Goal: Information Seeking & Learning: Learn about a topic

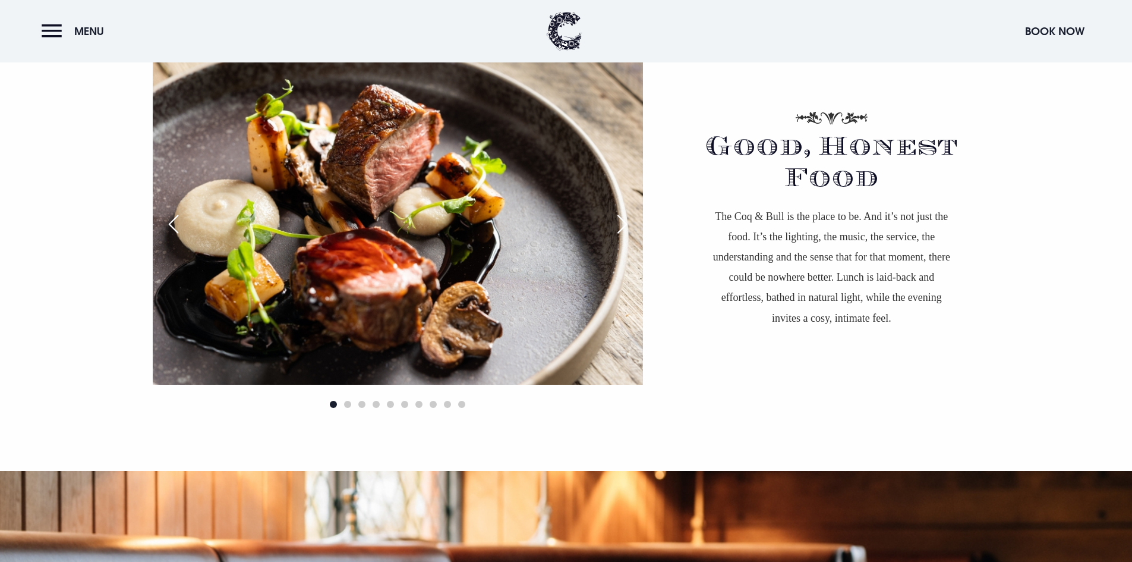
scroll to position [832, 0]
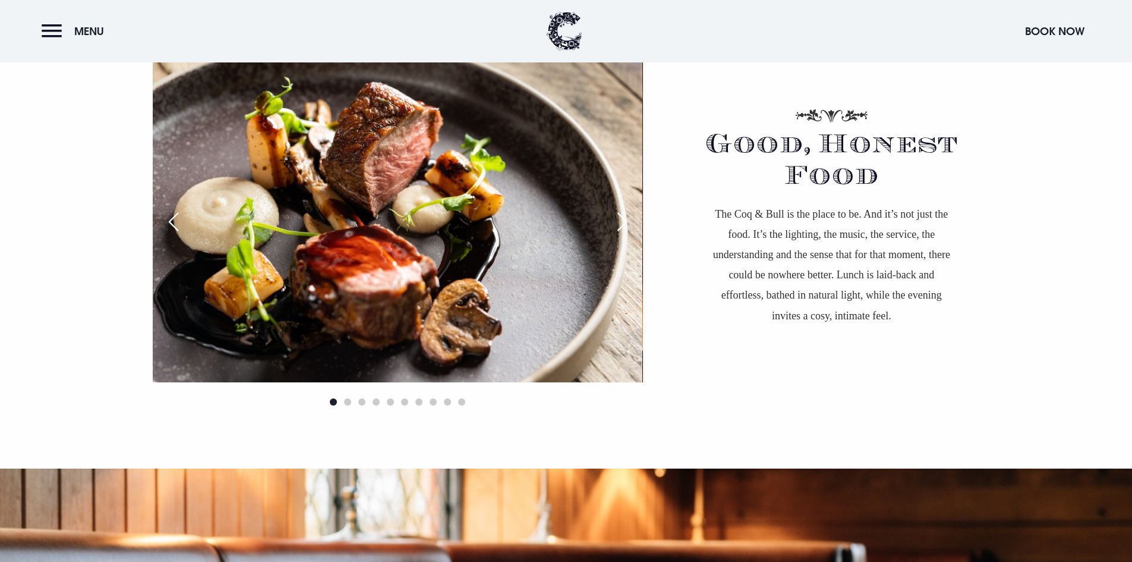
click at [624, 240] on img at bounding box center [397, 218] width 490 height 327
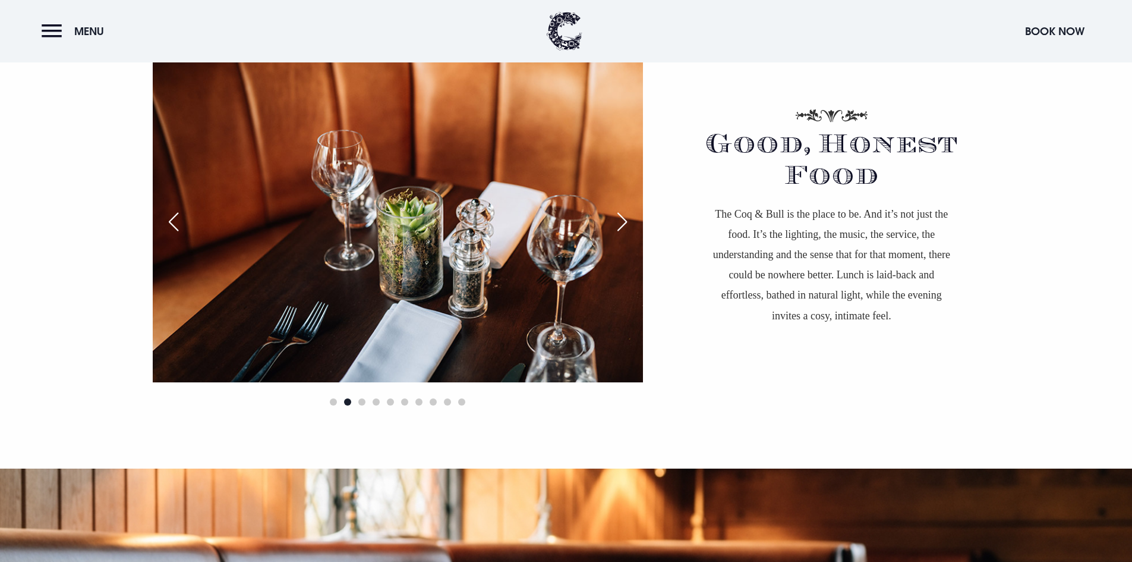
click at [624, 222] on div "Next slide" at bounding box center [622, 222] width 30 height 26
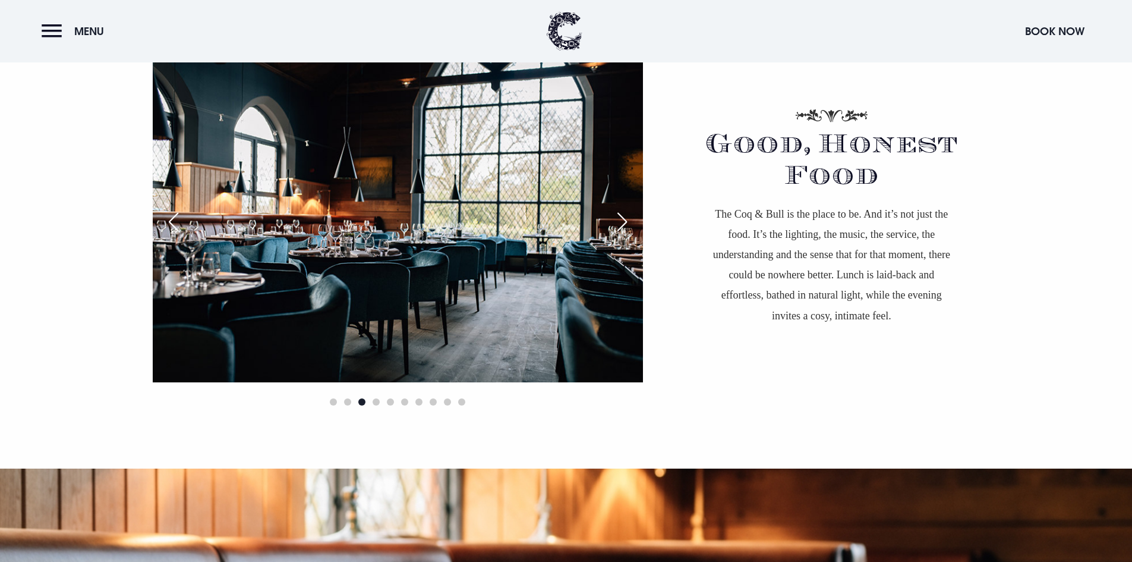
click at [624, 222] on div "Next slide" at bounding box center [622, 222] width 30 height 26
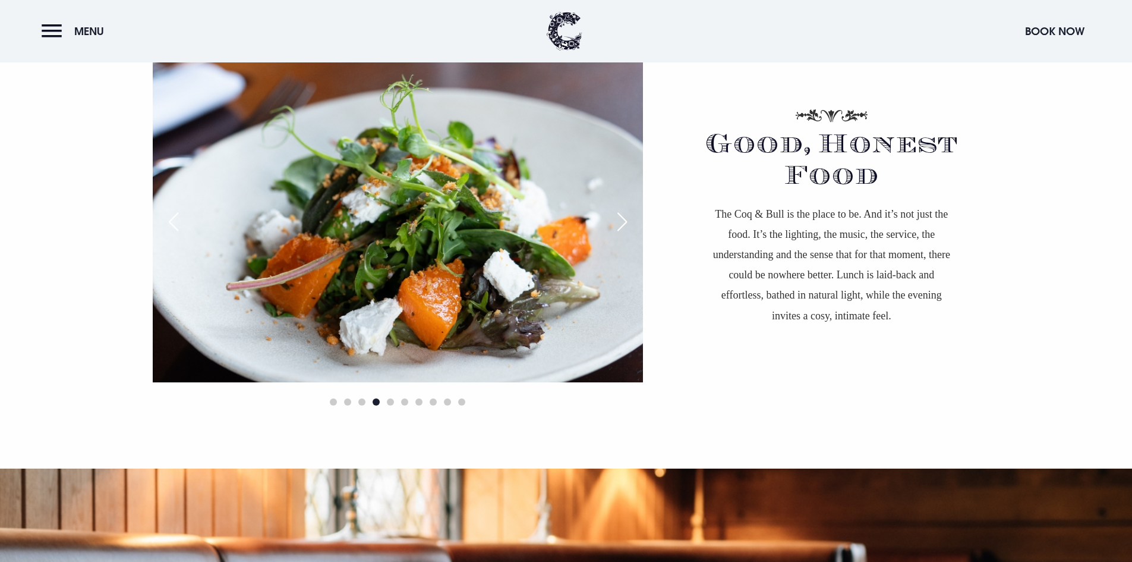
click at [624, 222] on div "Next slide" at bounding box center [622, 222] width 30 height 26
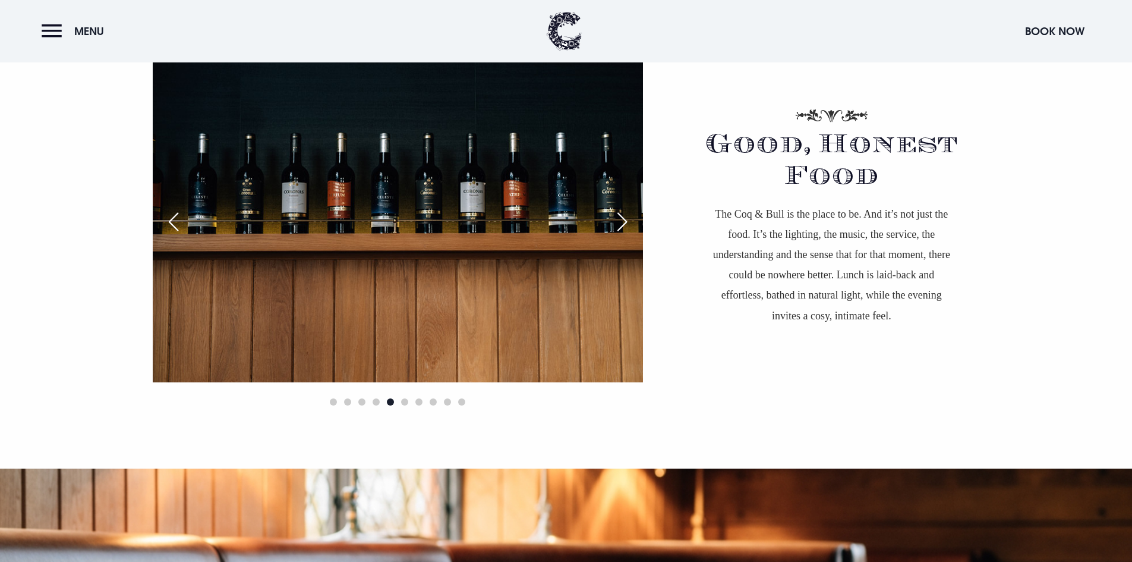
click at [624, 222] on div "Next slide" at bounding box center [622, 222] width 30 height 26
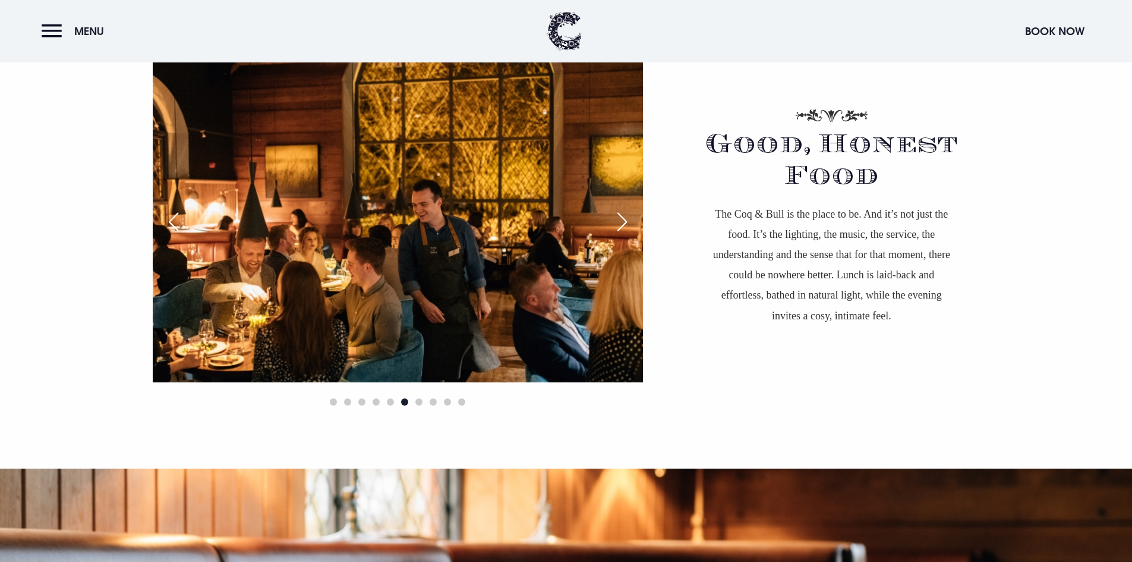
click at [624, 222] on div "Next slide" at bounding box center [622, 222] width 30 height 26
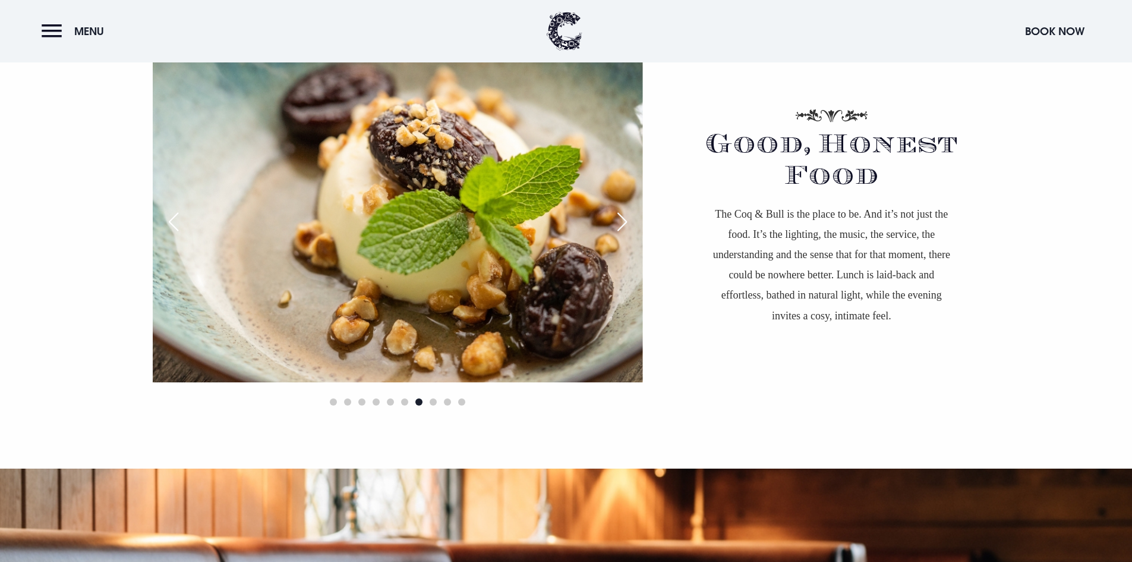
click at [624, 222] on div "Next slide" at bounding box center [622, 222] width 30 height 26
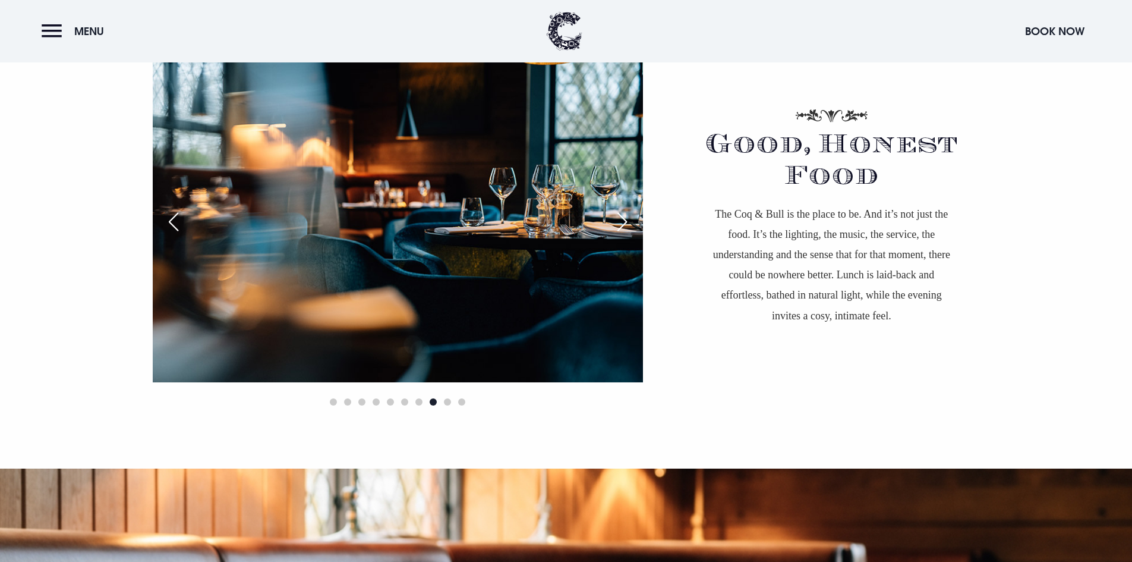
click at [624, 222] on div "Next slide" at bounding box center [622, 222] width 30 height 26
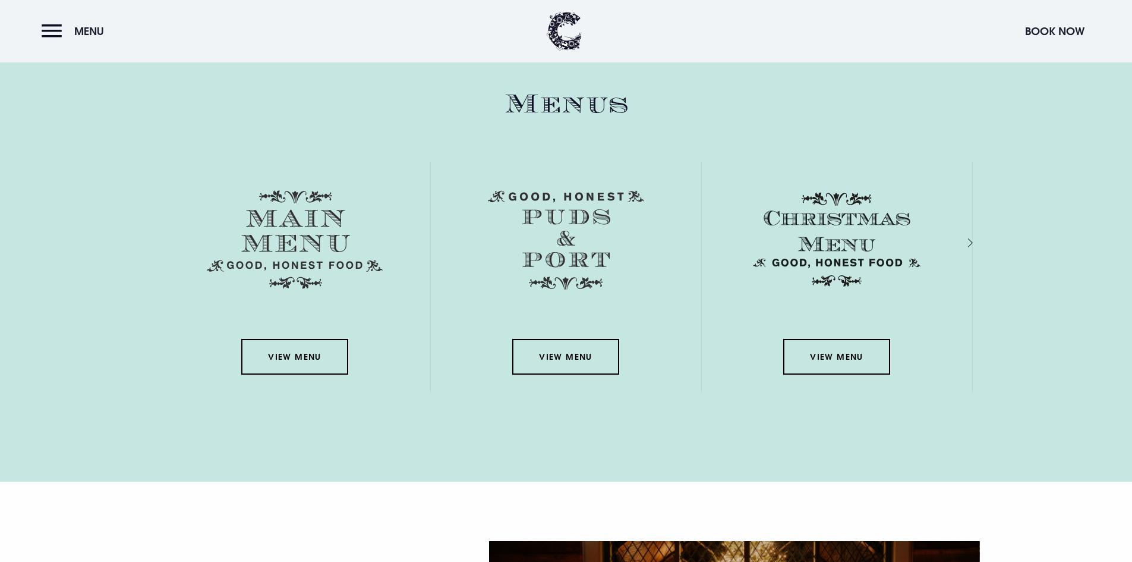
scroll to position [1724, 0]
click at [591, 338] on div "View Menu" at bounding box center [566, 276] width 270 height 231
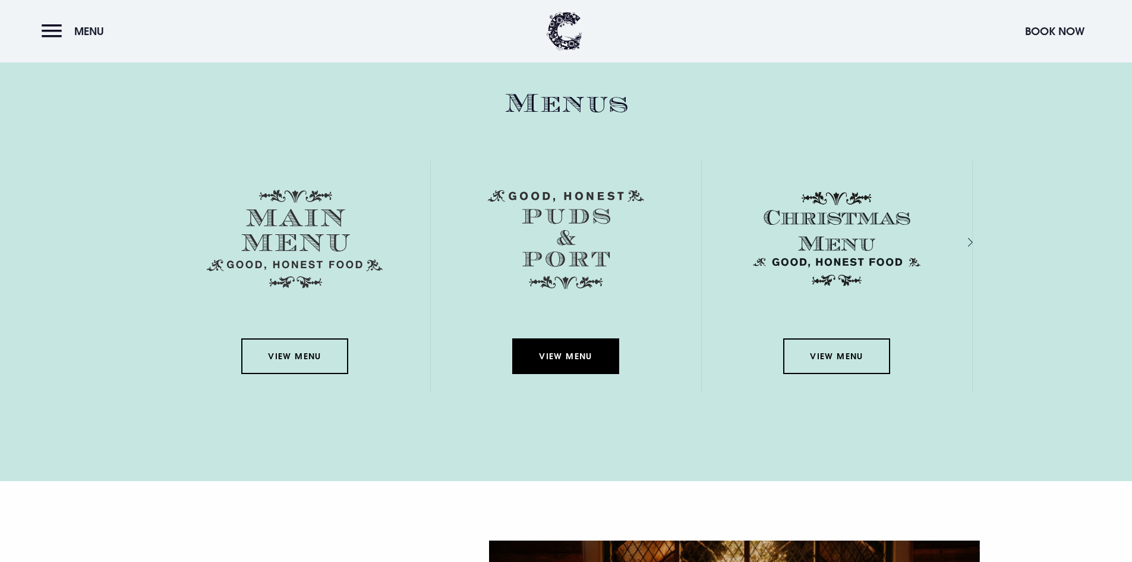
click at [581, 355] on link "View Menu" at bounding box center [565, 356] width 107 height 36
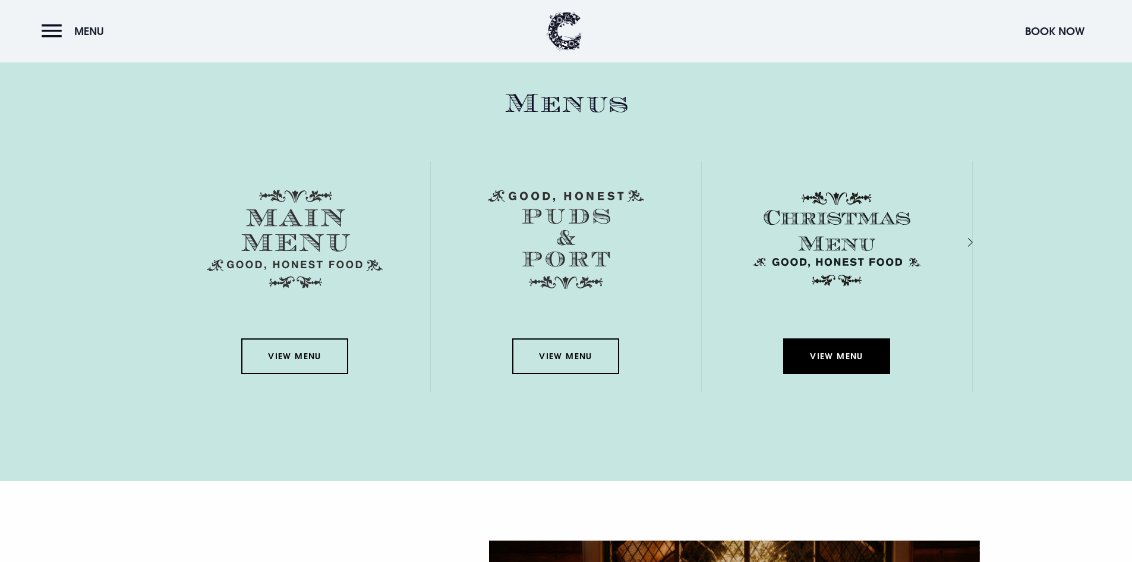
click at [872, 364] on link "View Menu" at bounding box center [836, 356] width 107 height 36
